Goal: Information Seeking & Learning: Learn about a topic

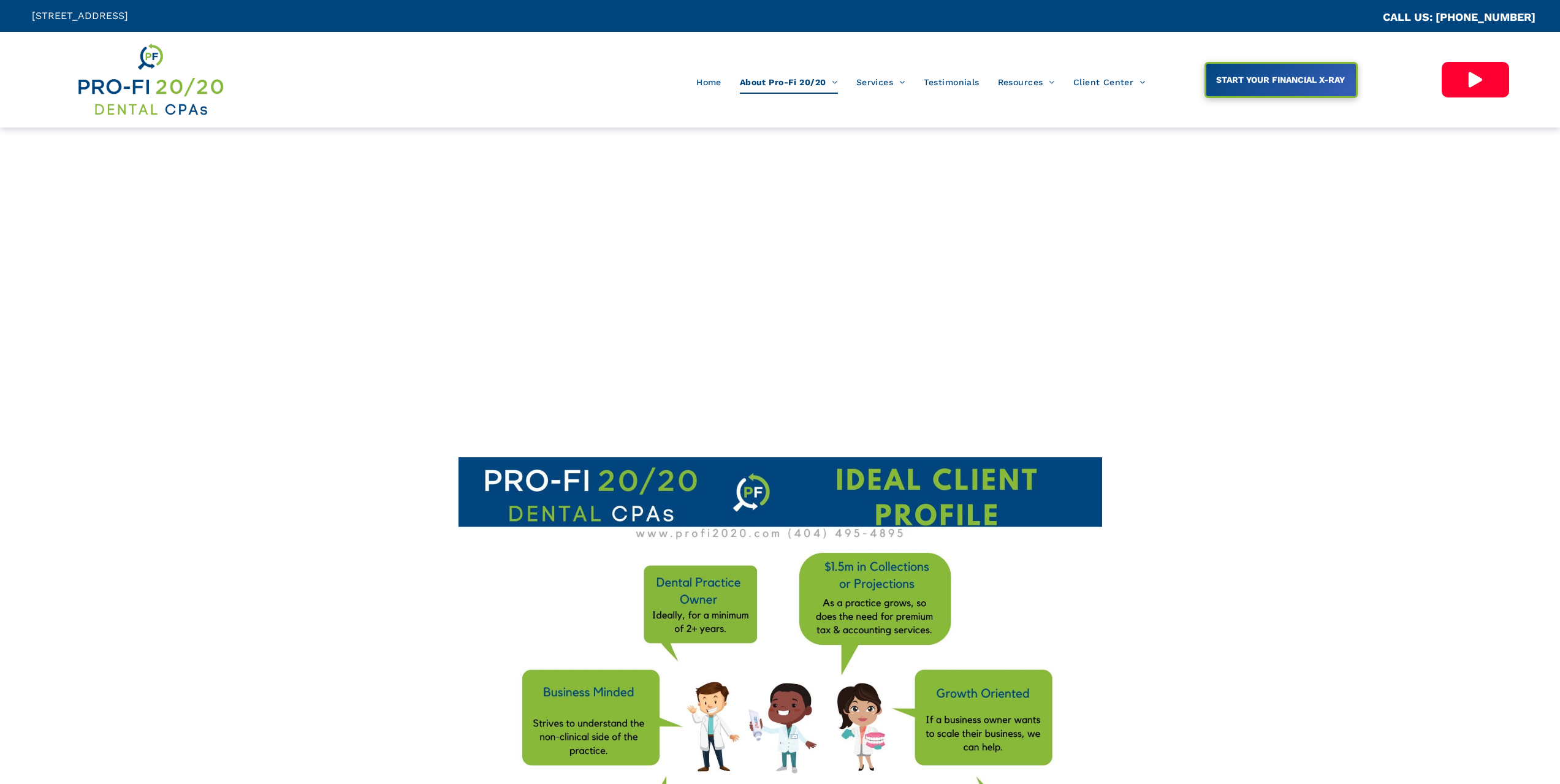
scroll to position [368, 0]
